Goal: Navigation & Orientation: Find specific page/section

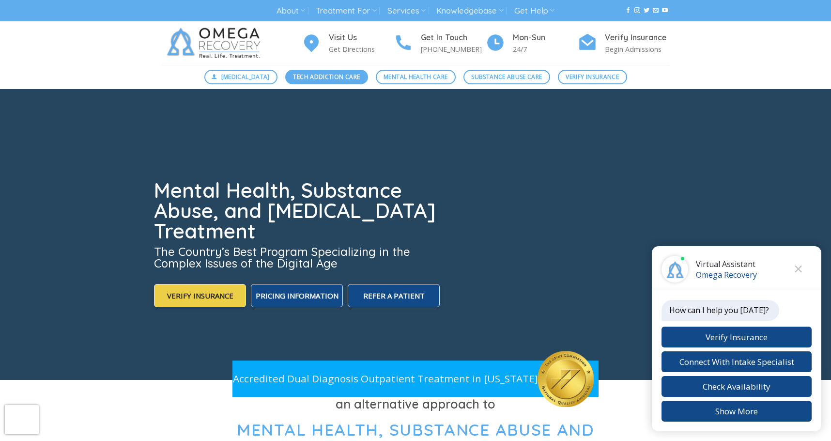
click at [351, 77] on span "Tech Addiction Care" at bounding box center [326, 76] width 67 height 9
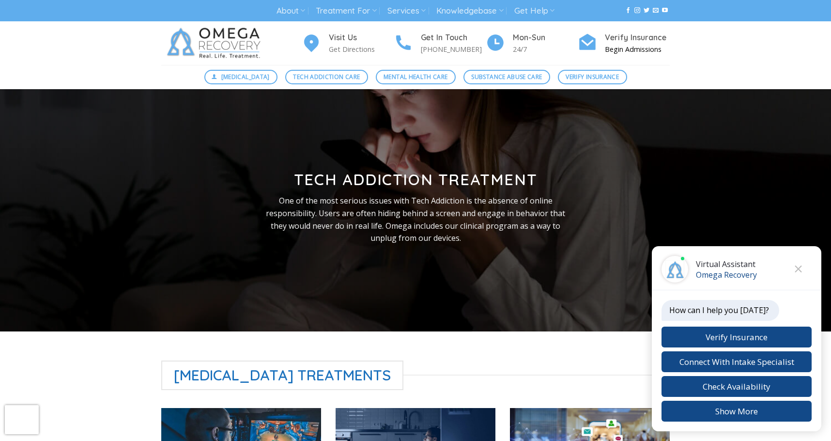
click at [620, 49] on p "Begin Admissions" at bounding box center [637, 49] width 65 height 11
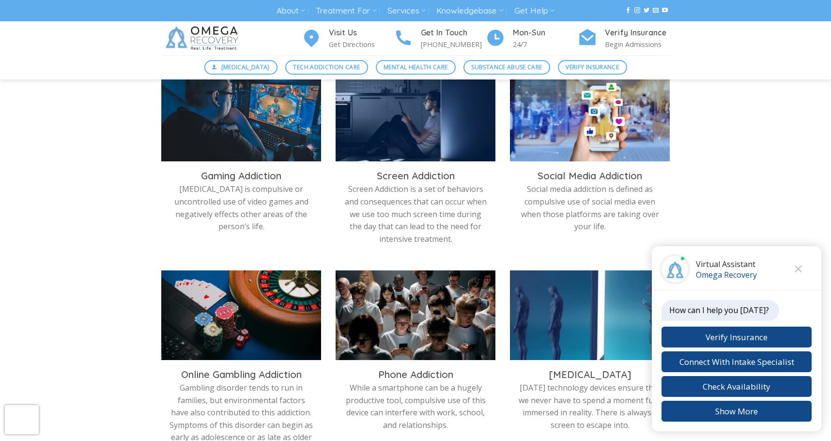
scroll to position [334, 0]
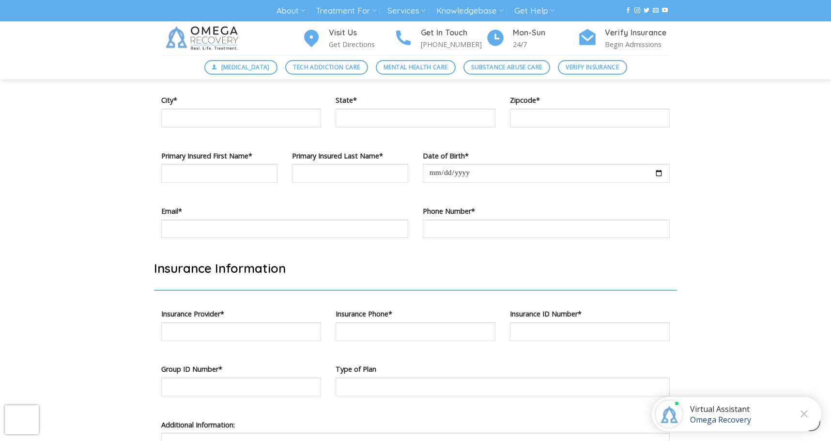
scroll to position [1388, 0]
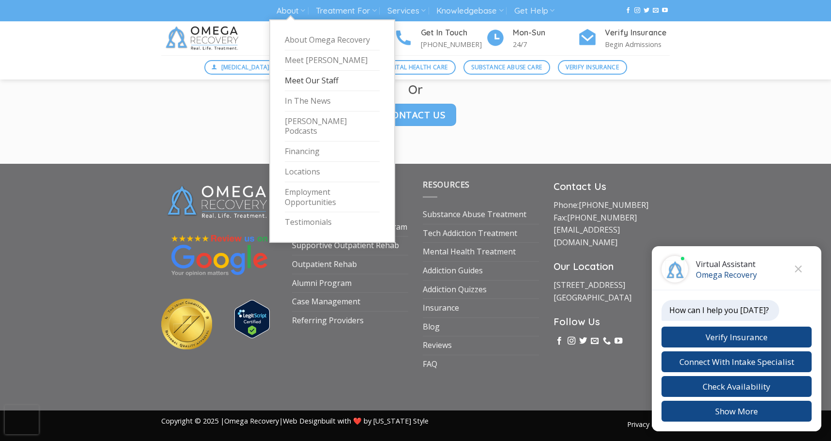
click at [306, 82] on link "Meet Our Staff" at bounding box center [332, 81] width 95 height 20
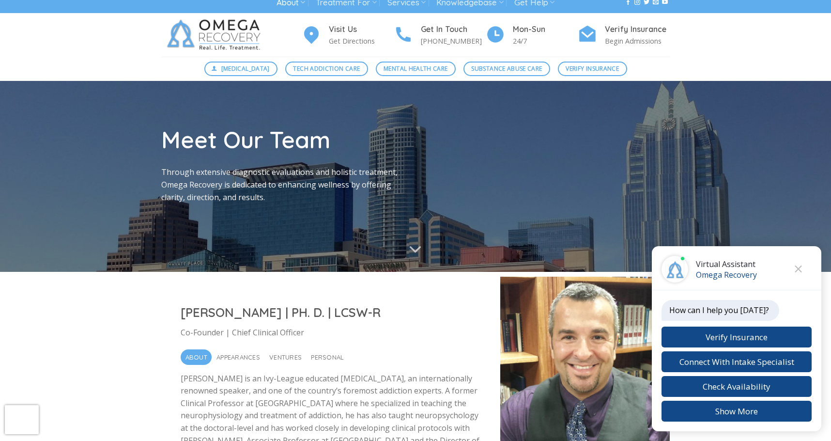
scroll to position [9, 0]
